Goal: Task Accomplishment & Management: Use online tool/utility

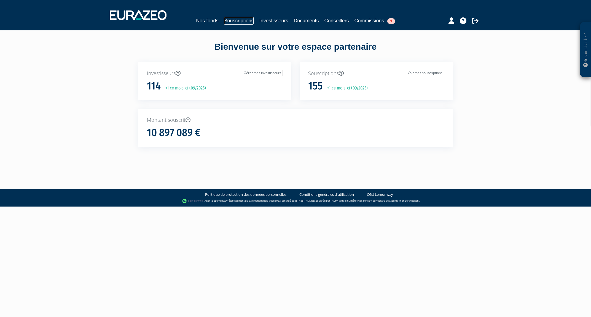
click at [250, 22] on link "Souscriptions" at bounding box center [239, 21] width 30 height 8
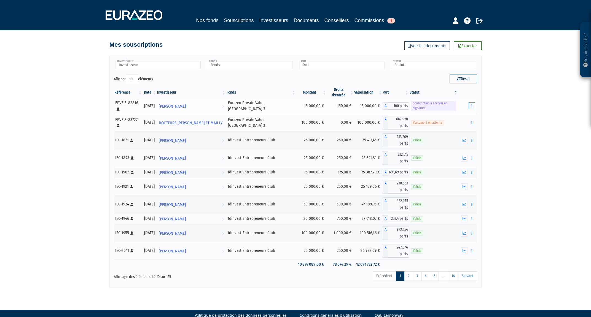
click at [474, 102] on button "button" at bounding box center [472, 105] width 7 height 7
click at [473, 104] on icon "button" at bounding box center [472, 106] width 1 height 4
click at [466, 113] on link "Envoyer à signer" at bounding box center [458, 115] width 31 height 9
